Goal: Task Accomplishment & Management: Use online tool/utility

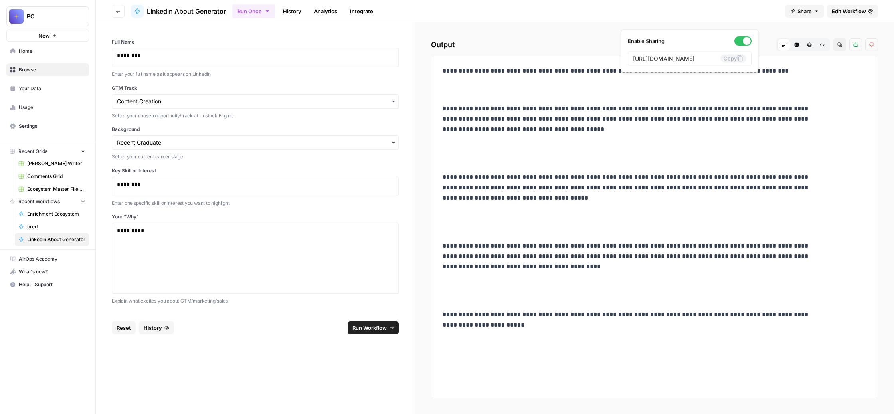
scroll to position [11, 0]
click at [545, 53] on div "**********" at bounding box center [654, 218] width 479 height 392
click at [65, 230] on span "bred" at bounding box center [56, 226] width 58 height 7
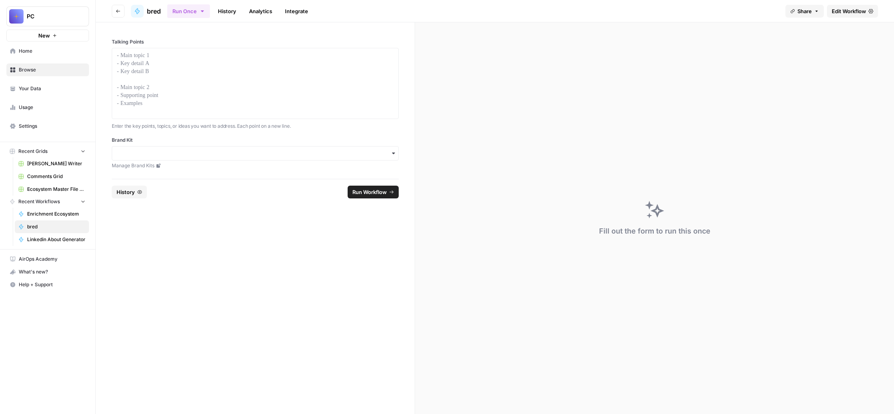
click at [241, 17] on link "History" at bounding box center [227, 11] width 28 height 13
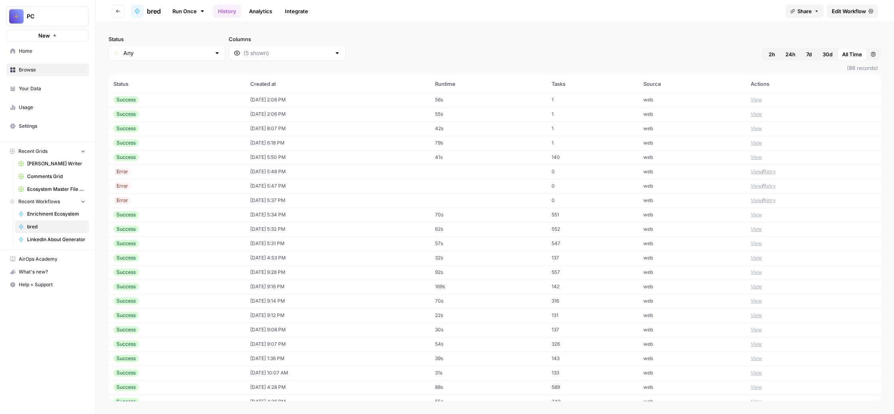
click at [341, 57] on div at bounding box center [337, 53] width 6 height 8
click at [357, 129] on span "Output" at bounding box center [380, 125] width 114 height 8
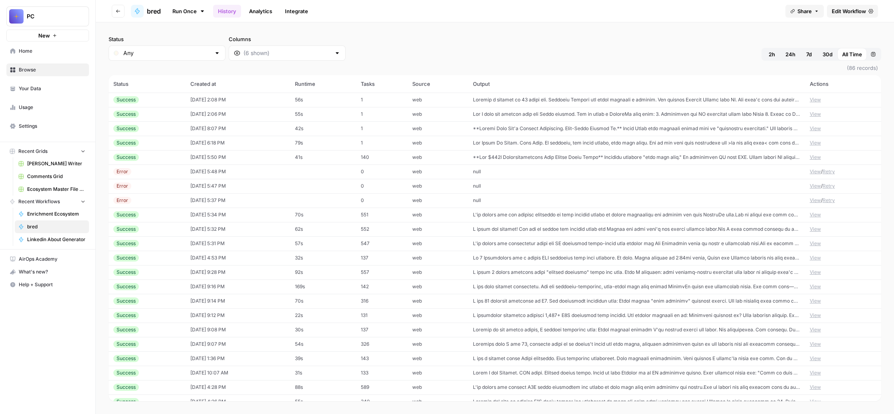
click at [583, 61] on div "Status Any Columns 2h 24h 7d 30d All Time Custom range" at bounding box center [495, 48] width 773 height 26
click at [820, 103] on button "View" at bounding box center [815, 99] width 11 height 7
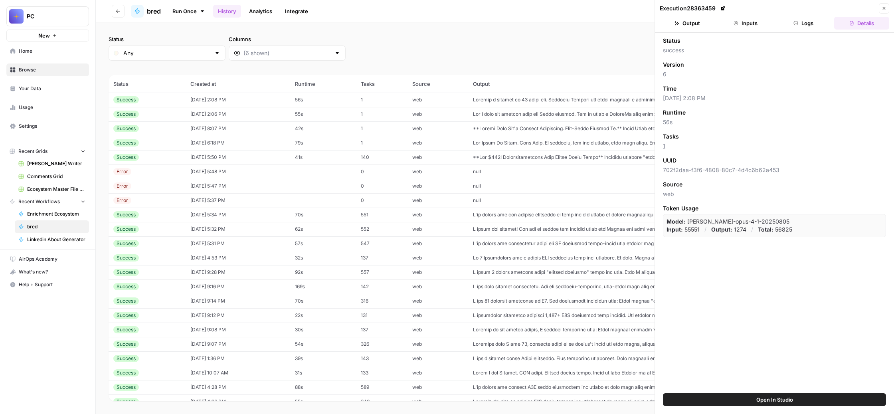
click at [695, 30] on button "Output" at bounding box center [687, 23] width 55 height 13
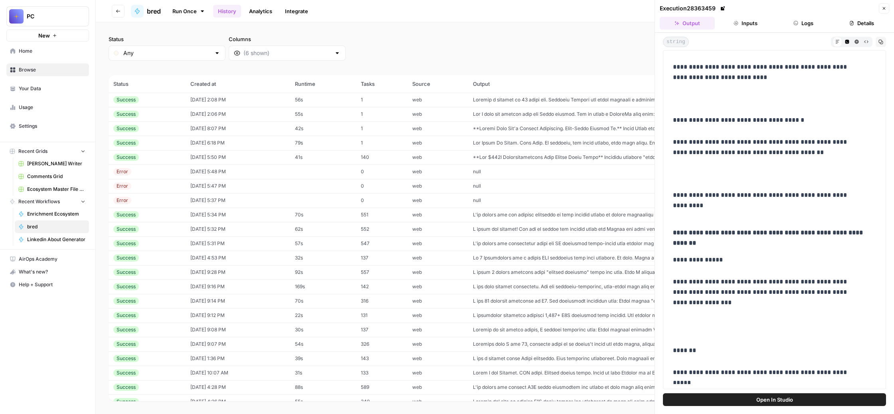
scroll to position [188, 0]
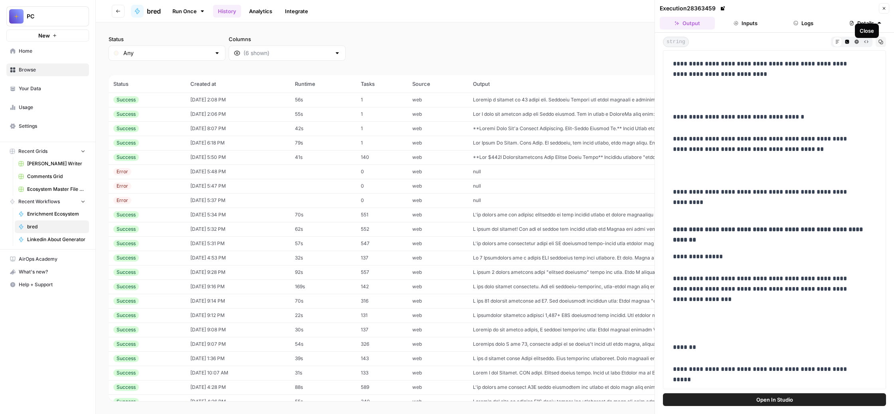
click at [882, 11] on icon "button" at bounding box center [884, 8] width 5 height 5
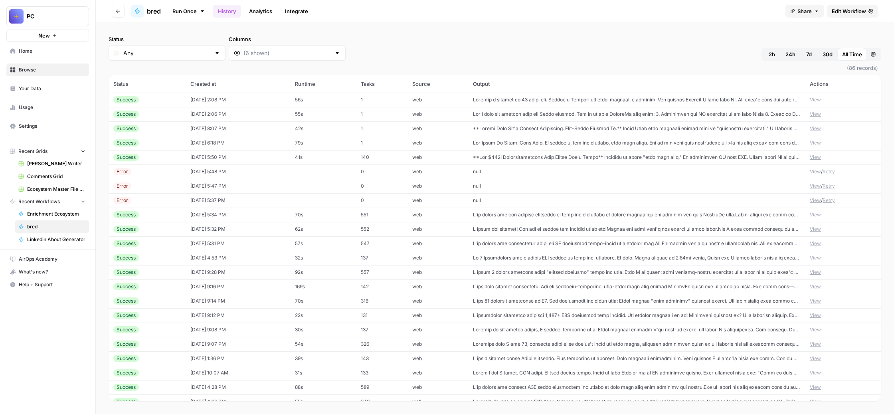
click at [819, 147] on button "View" at bounding box center [815, 142] width 11 height 7
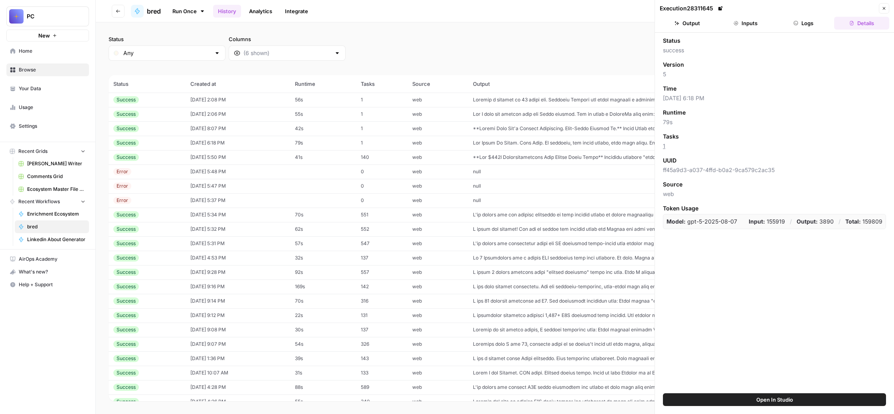
click at [693, 30] on button "Output" at bounding box center [687, 23] width 55 height 13
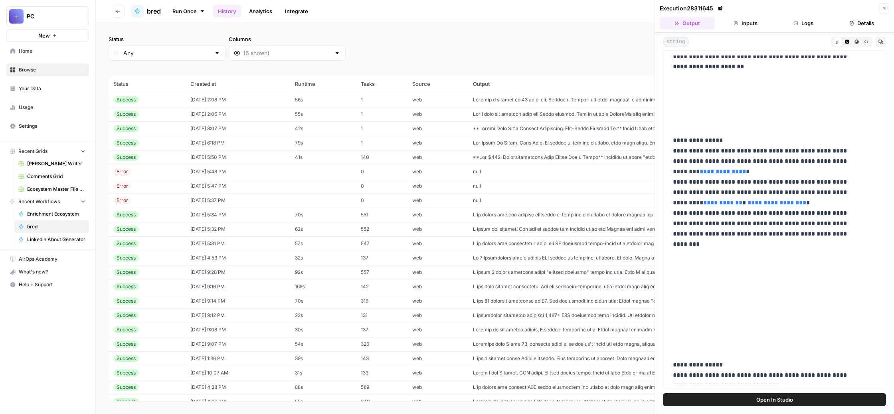
scroll to position [61, 0]
click at [882, 11] on icon "button" at bounding box center [884, 8] width 5 height 5
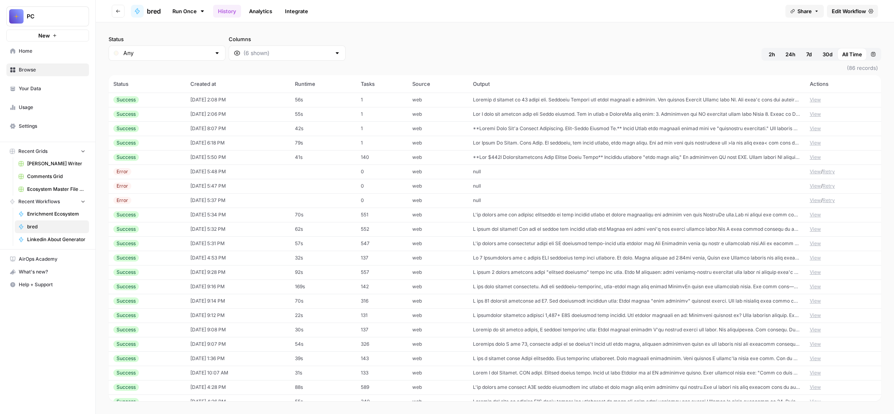
click at [655, 165] on td at bounding box center [636, 157] width 337 height 14
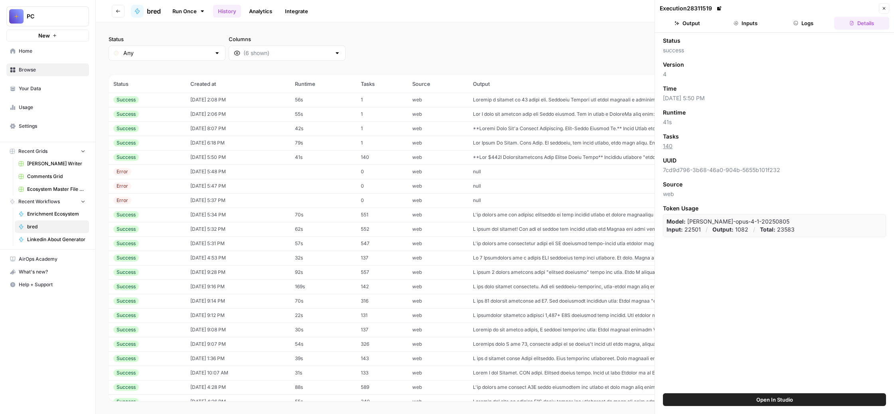
click at [688, 30] on button "Output" at bounding box center [687, 23] width 55 height 13
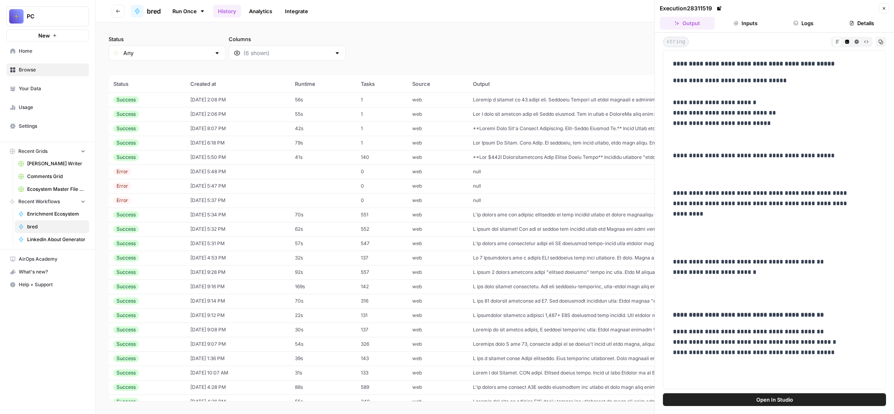
drag, startPoint x: 756, startPoint y: 358, endPoint x: 674, endPoint y: 91, distance: 279.1
click at [674, 91] on div "**********" at bounding box center [774, 219] width 223 height 339
copy div "**********"
